Goal: Information Seeking & Learning: Compare options

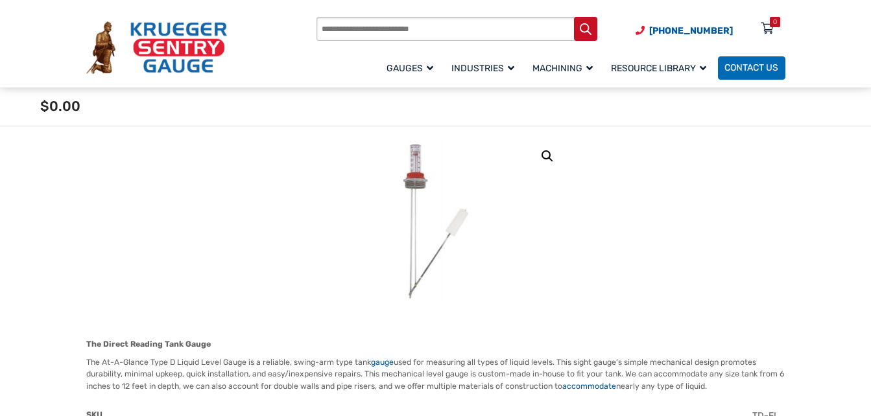
scroll to position [130, 0]
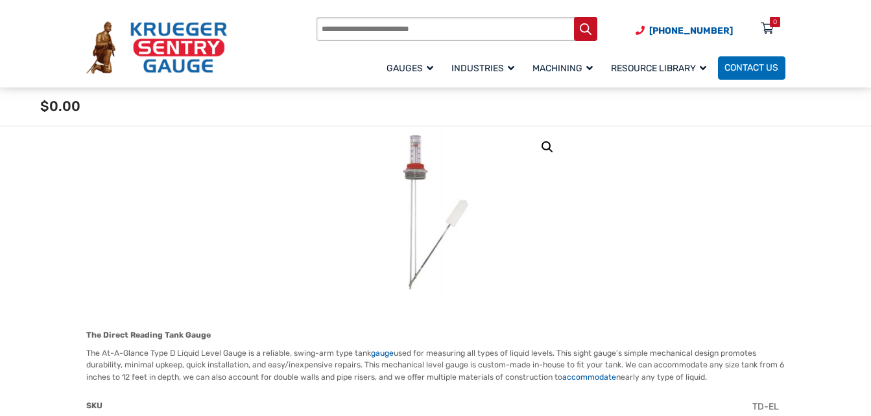
click at [417, 176] on img at bounding box center [436, 212] width 136 height 171
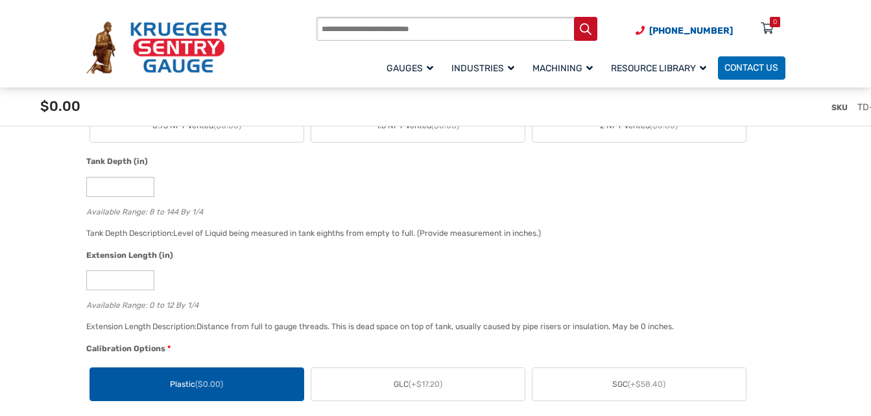
scroll to position [649, 0]
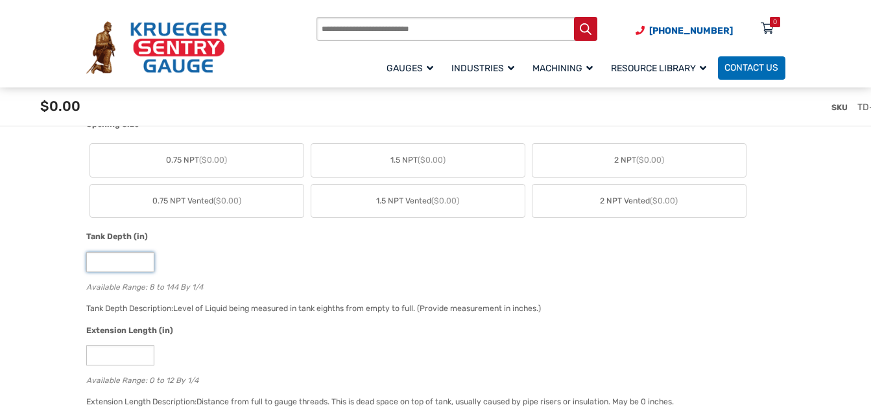
click at [105, 265] on input "*" at bounding box center [120, 262] width 68 height 20
type input "**"
click at [256, 258] on div "**" at bounding box center [432, 262] width 693 height 20
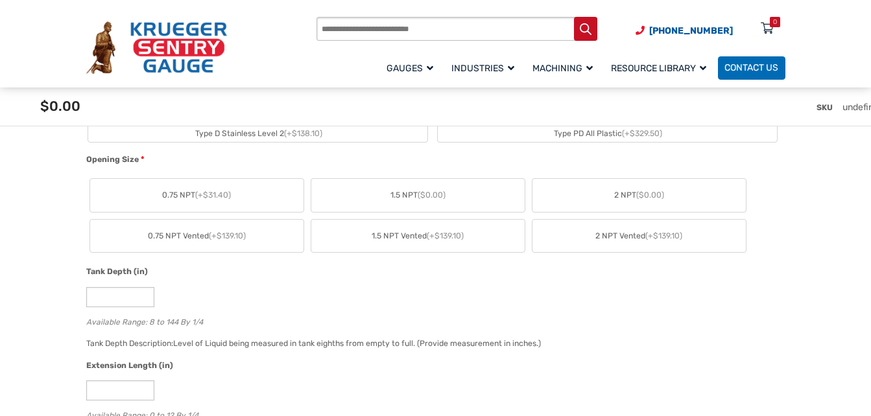
scroll to position [584, 0]
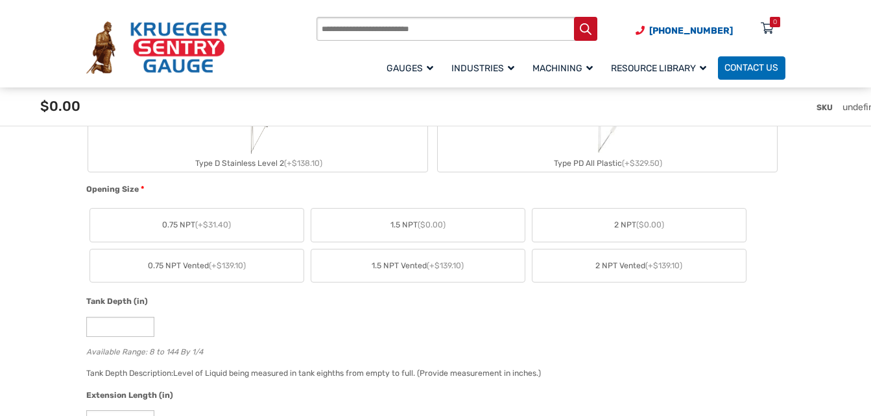
click at [177, 224] on span "0.75 NPT (+$31.40)" at bounding box center [196, 225] width 69 height 12
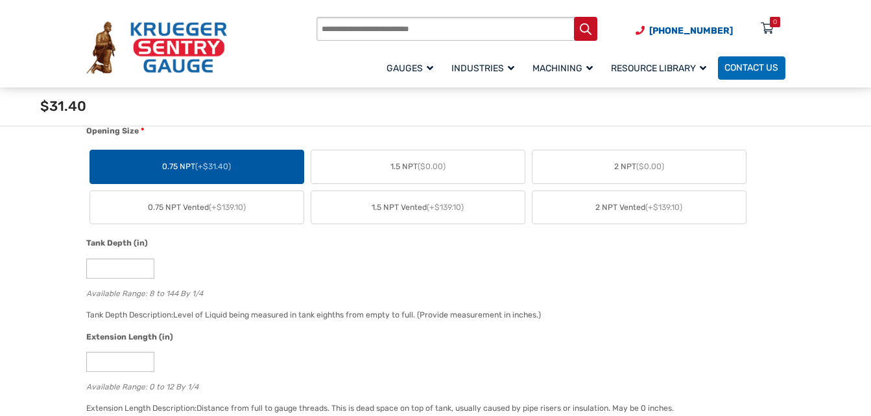
scroll to position [649, 0]
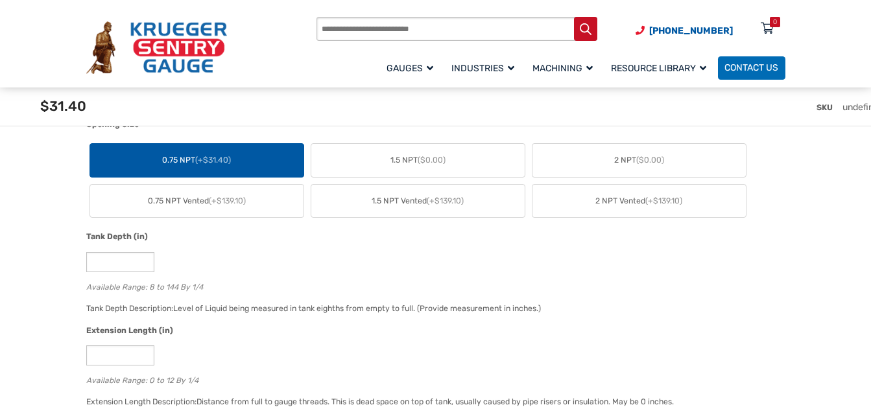
click at [409, 161] on span "1.5 NPT ($0.00)" at bounding box center [418, 160] width 55 height 12
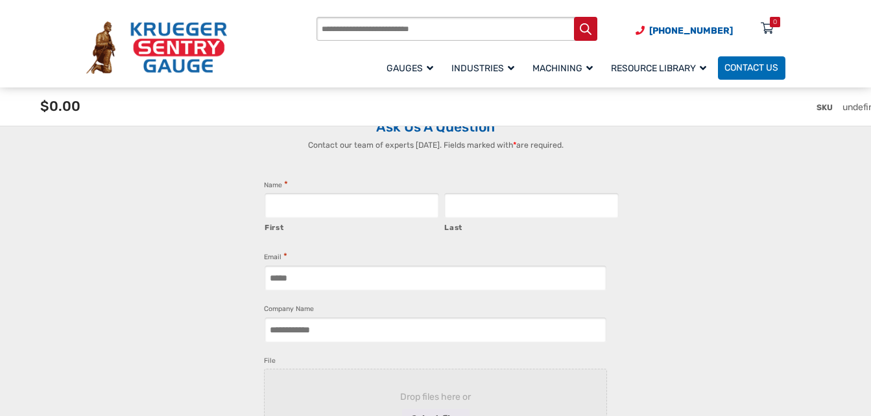
scroll to position [2257, 0]
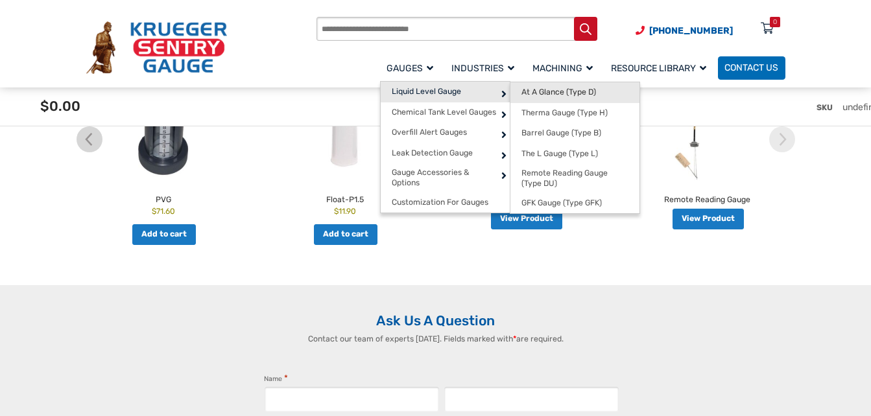
click at [554, 93] on span "At A Glance (Type D)" at bounding box center [559, 93] width 75 height 10
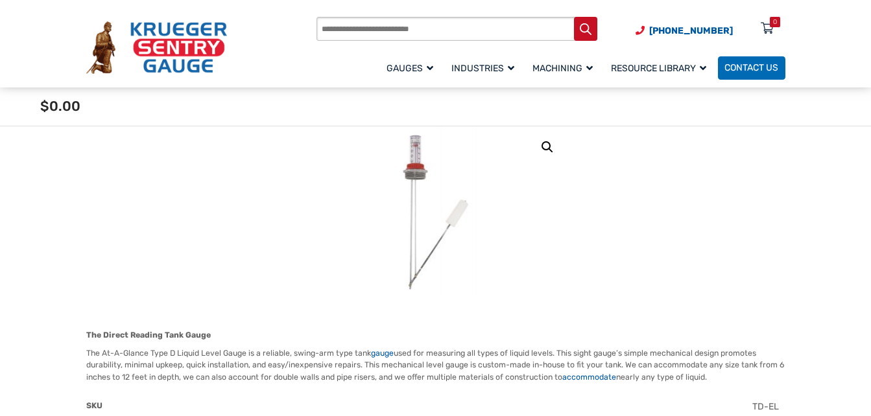
scroll to position [65, 0]
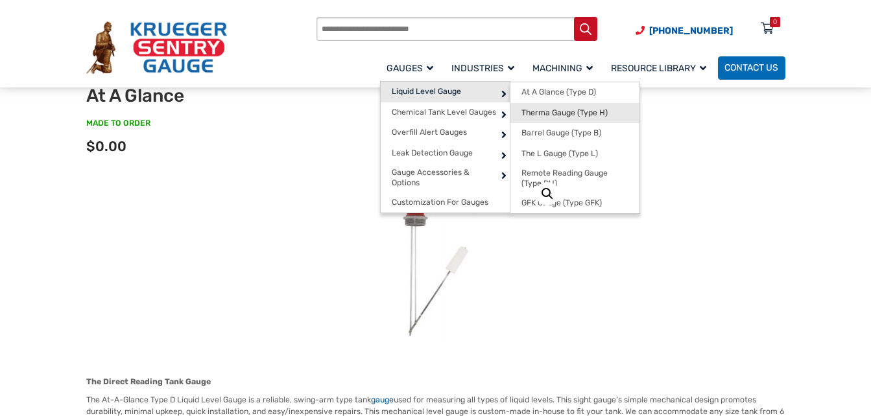
click at [563, 110] on span "Therma Gauge (Type H)" at bounding box center [565, 113] width 86 height 10
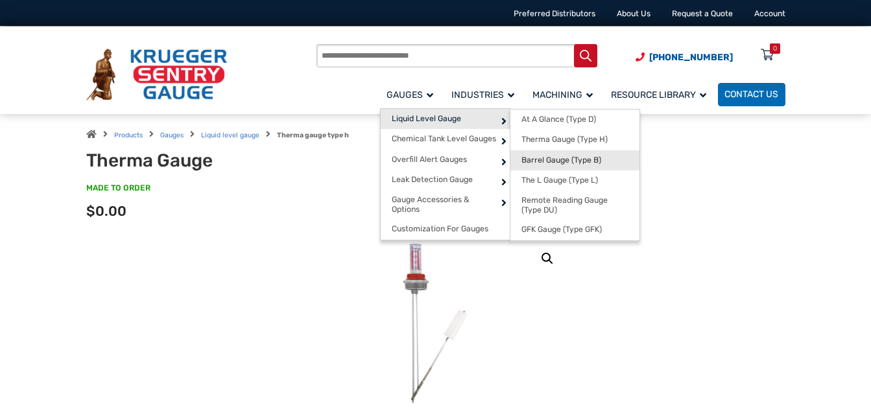
click at [573, 162] on span "Barrel Gauge (Type B)" at bounding box center [562, 161] width 80 height 10
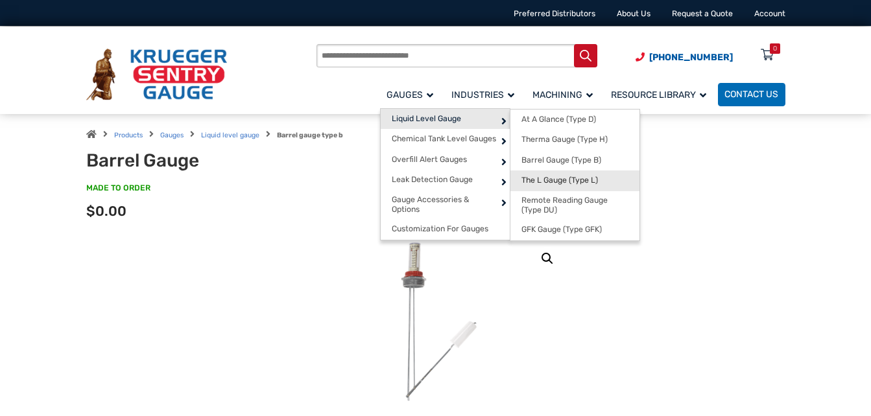
click at [576, 183] on span "The L Gauge (Type L)" at bounding box center [560, 181] width 77 height 10
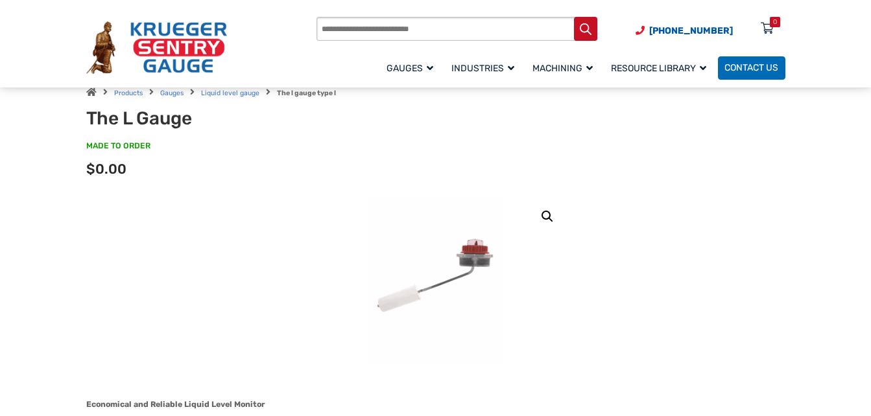
scroll to position [65, 0]
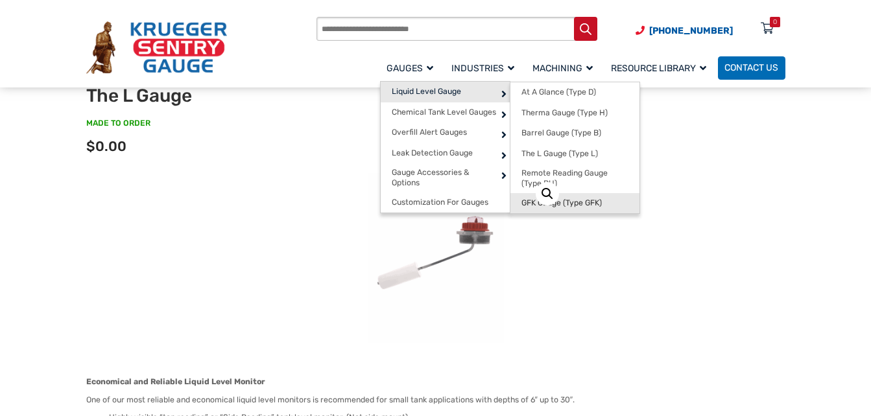
click at [568, 202] on span "GFK Gauge (Type GFK)" at bounding box center [562, 204] width 80 height 10
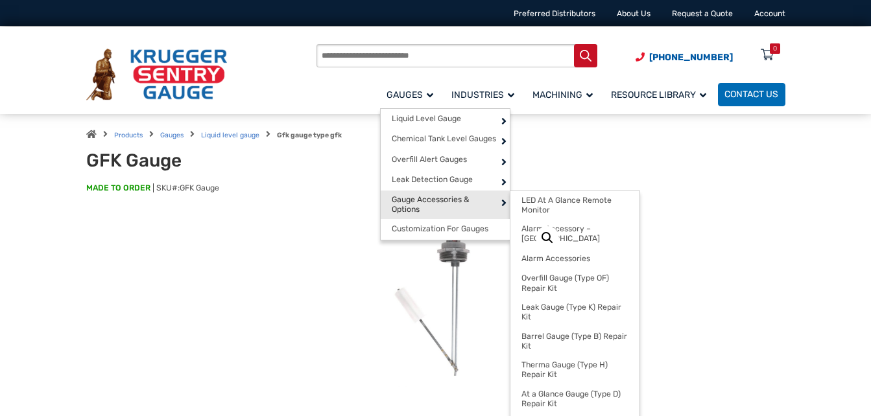
click at [429, 201] on span "Gauge Accessories & Options" at bounding box center [445, 205] width 106 height 20
